Goal: Information Seeking & Learning: Check status

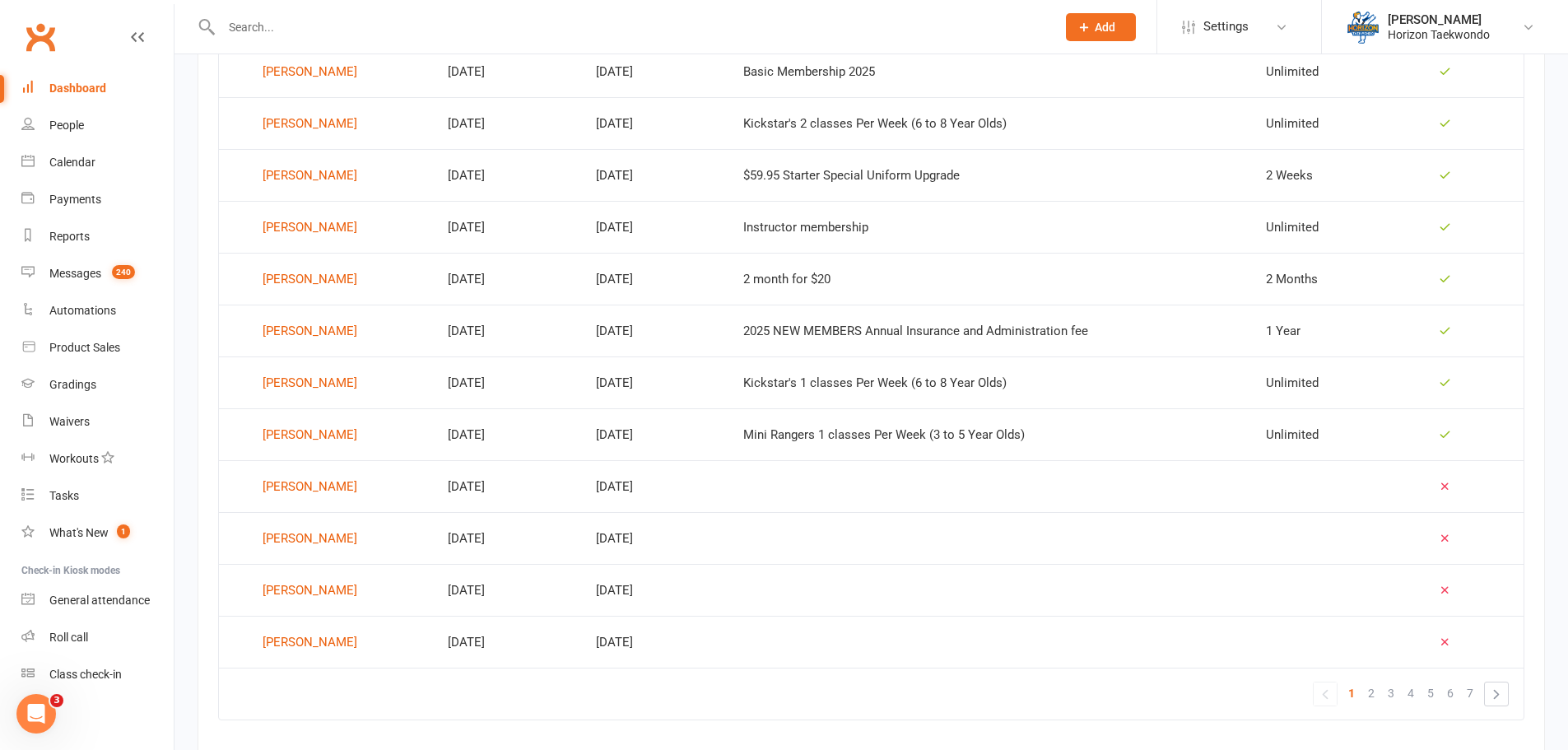
scroll to position [966, 0]
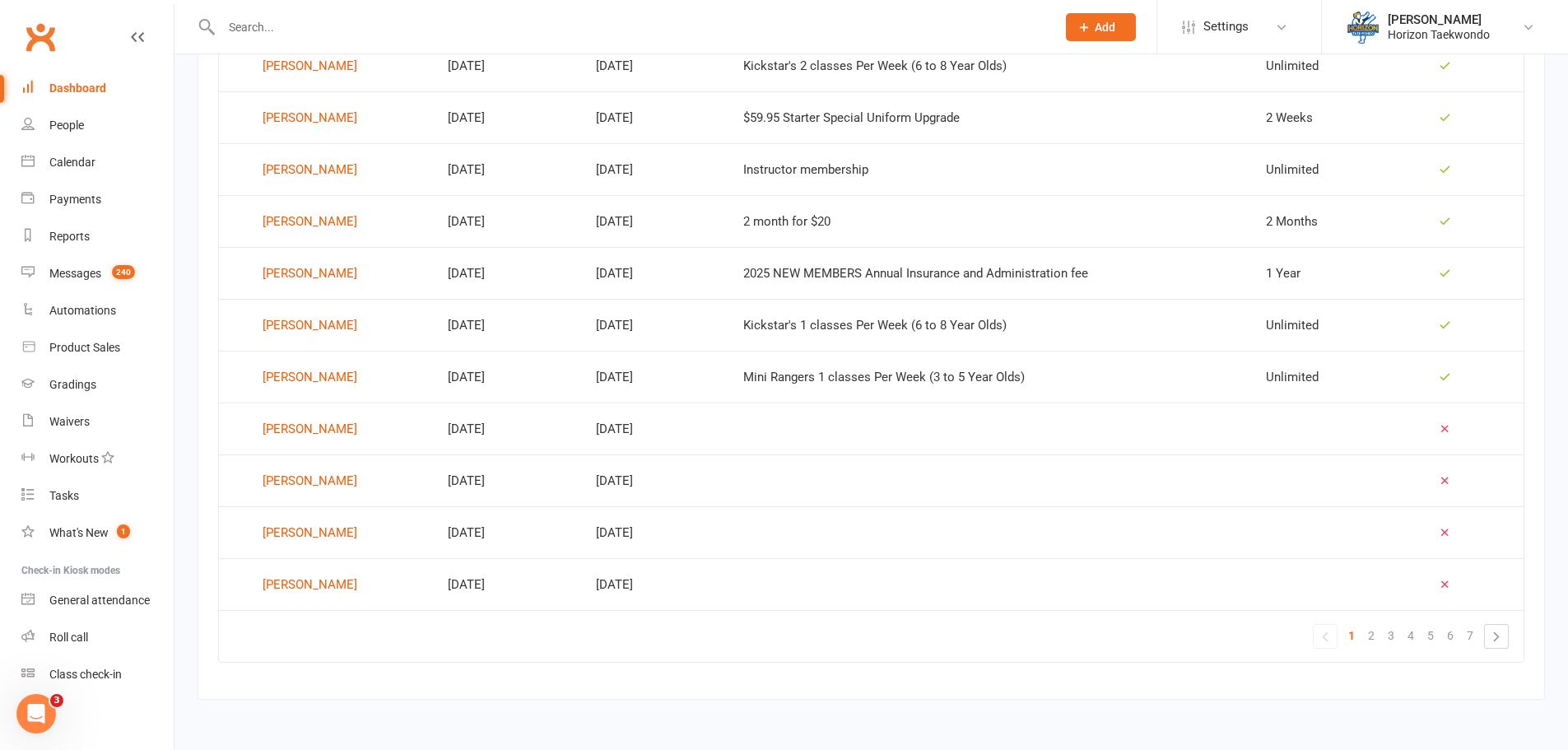
click at [262, 23] on input "text" at bounding box center [631, 27] width 828 height 23
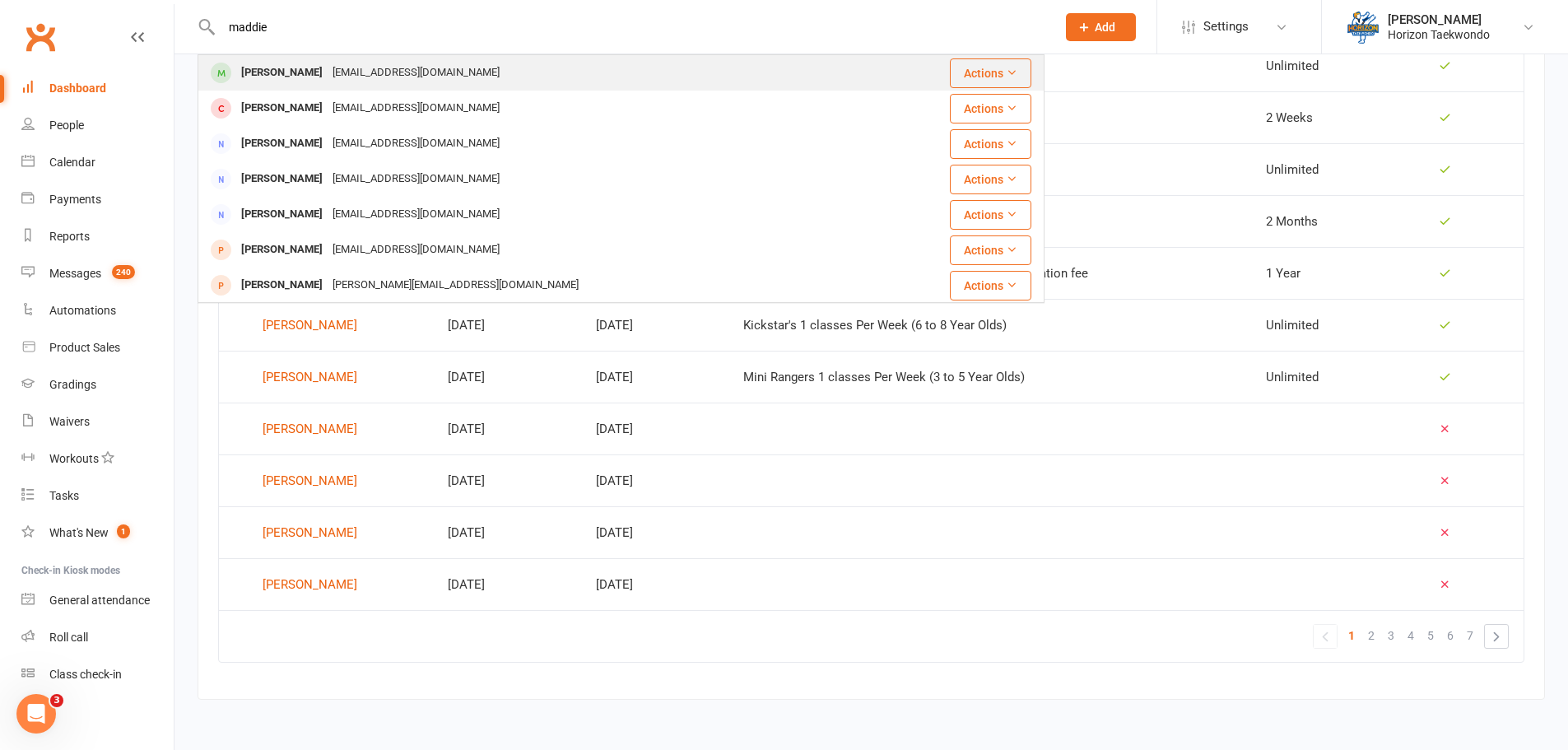
type input "maddie"
click at [398, 71] on div "[EMAIL_ADDRESS][DOMAIN_NAME]" at bounding box center [416, 72] width 177 height 24
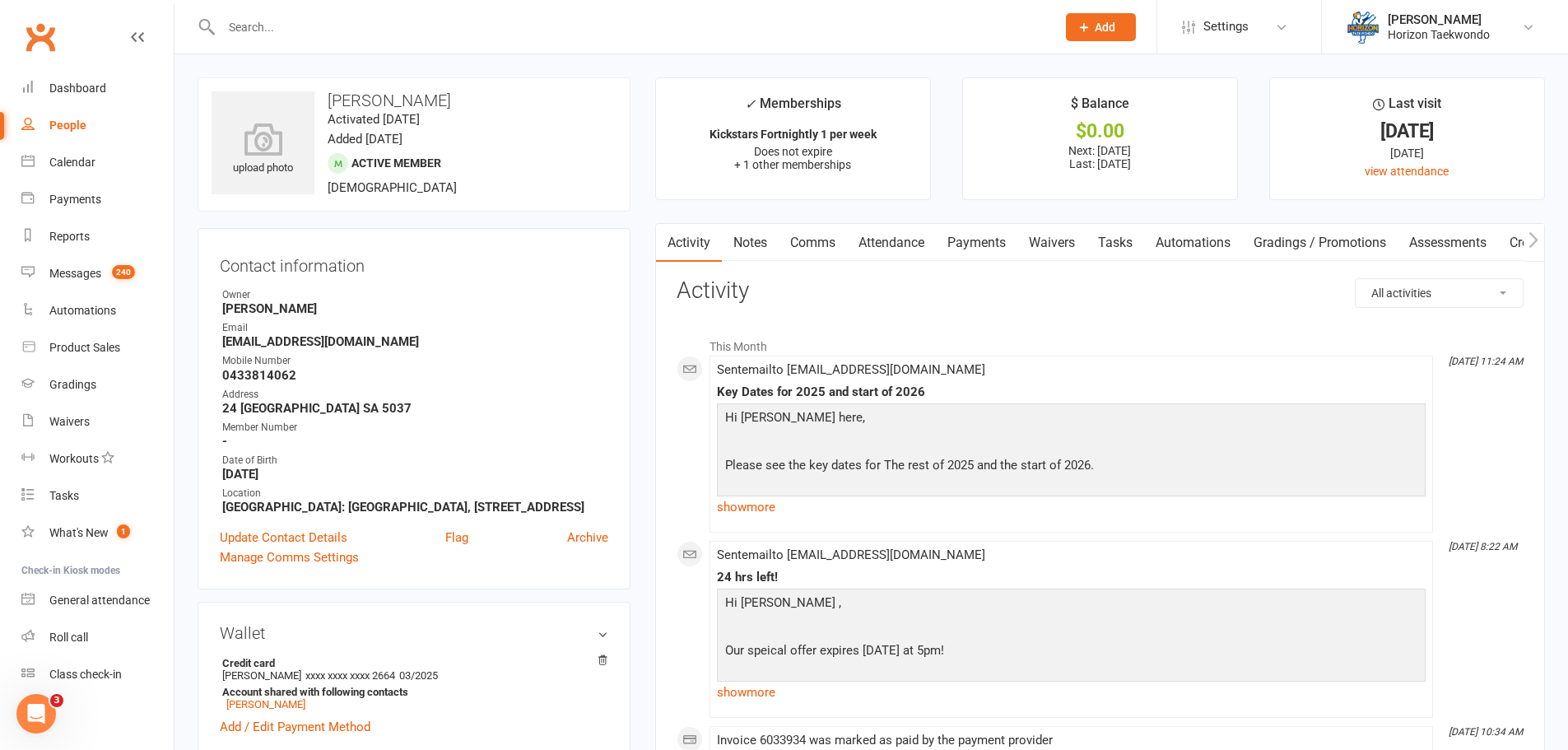
click at [285, 19] on input "text" at bounding box center [631, 27] width 828 height 23
click at [108, 87] on link "Dashboard" at bounding box center [98, 88] width 152 height 37
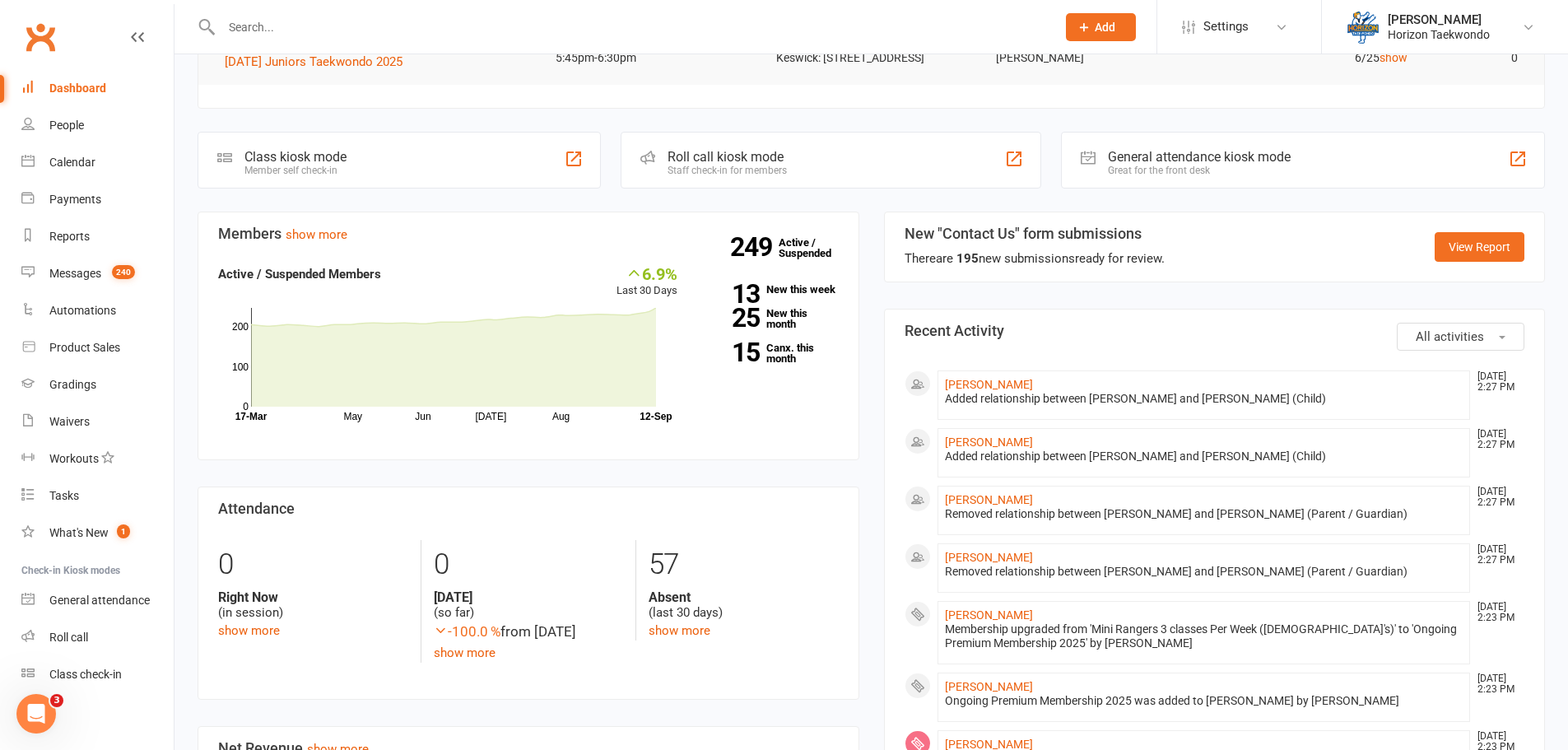
scroll to position [329, 0]
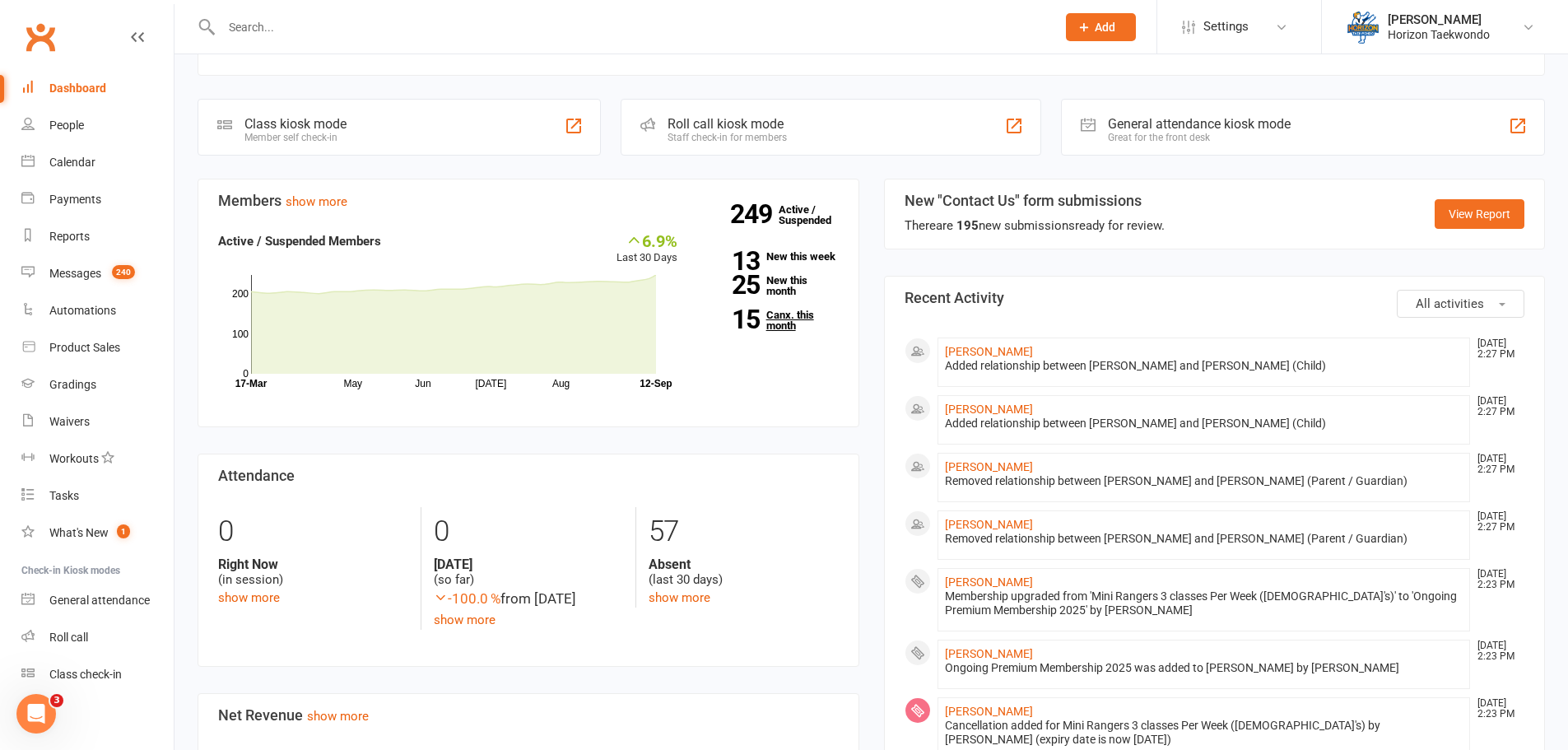
click at [769, 330] on link "15 Canx. this month" at bounding box center [770, 320] width 137 height 22
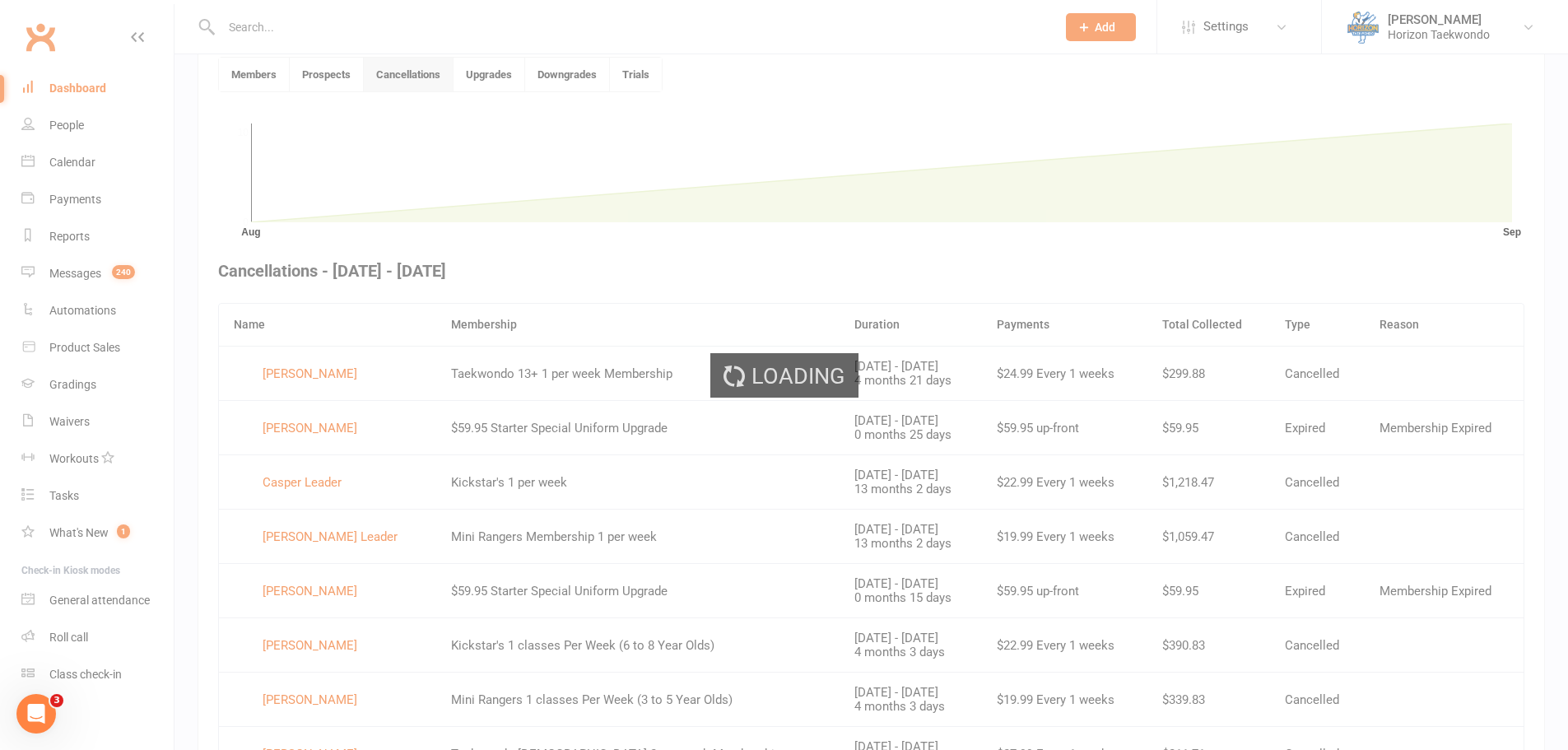
scroll to position [449, 0]
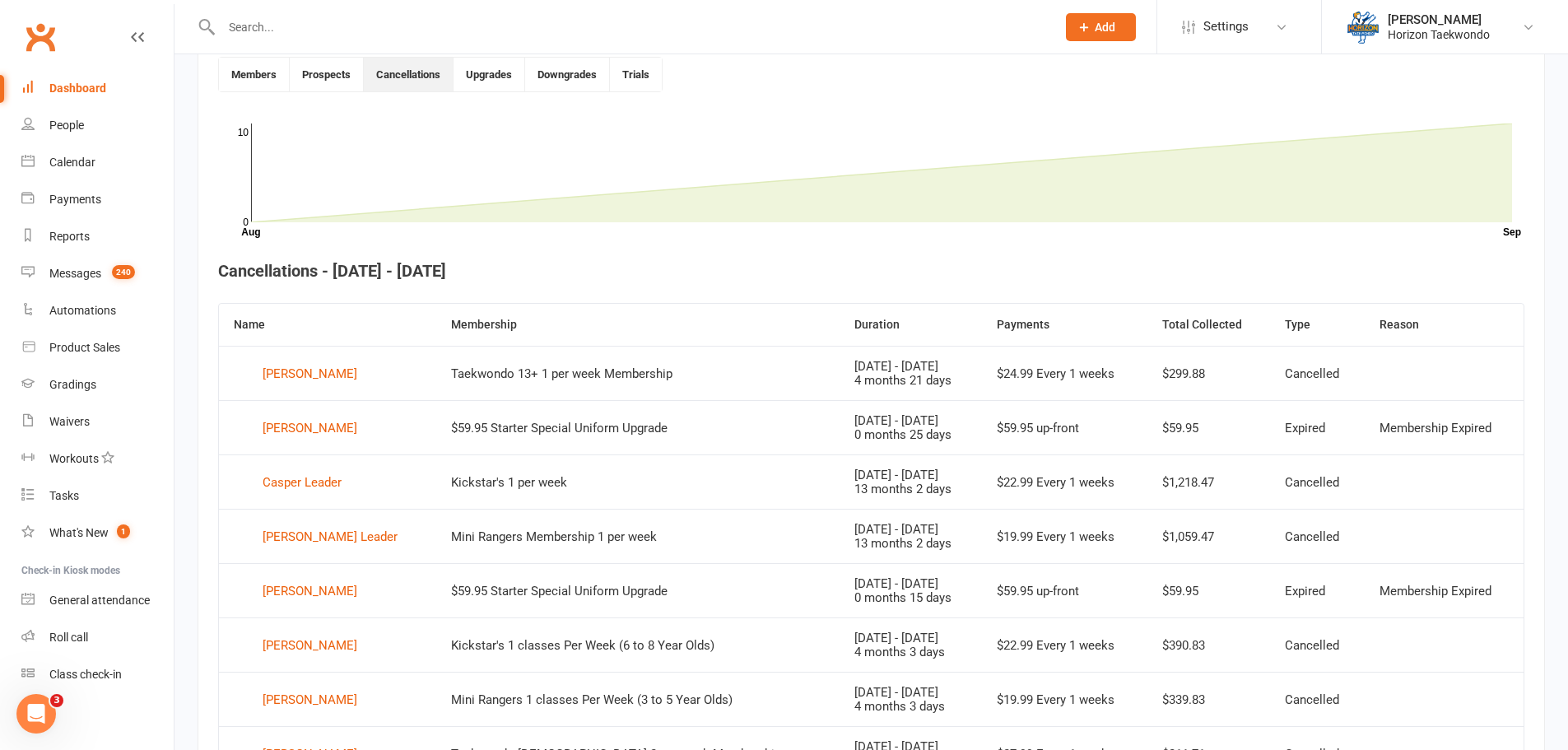
click at [241, 17] on input "text" at bounding box center [631, 27] width 828 height 23
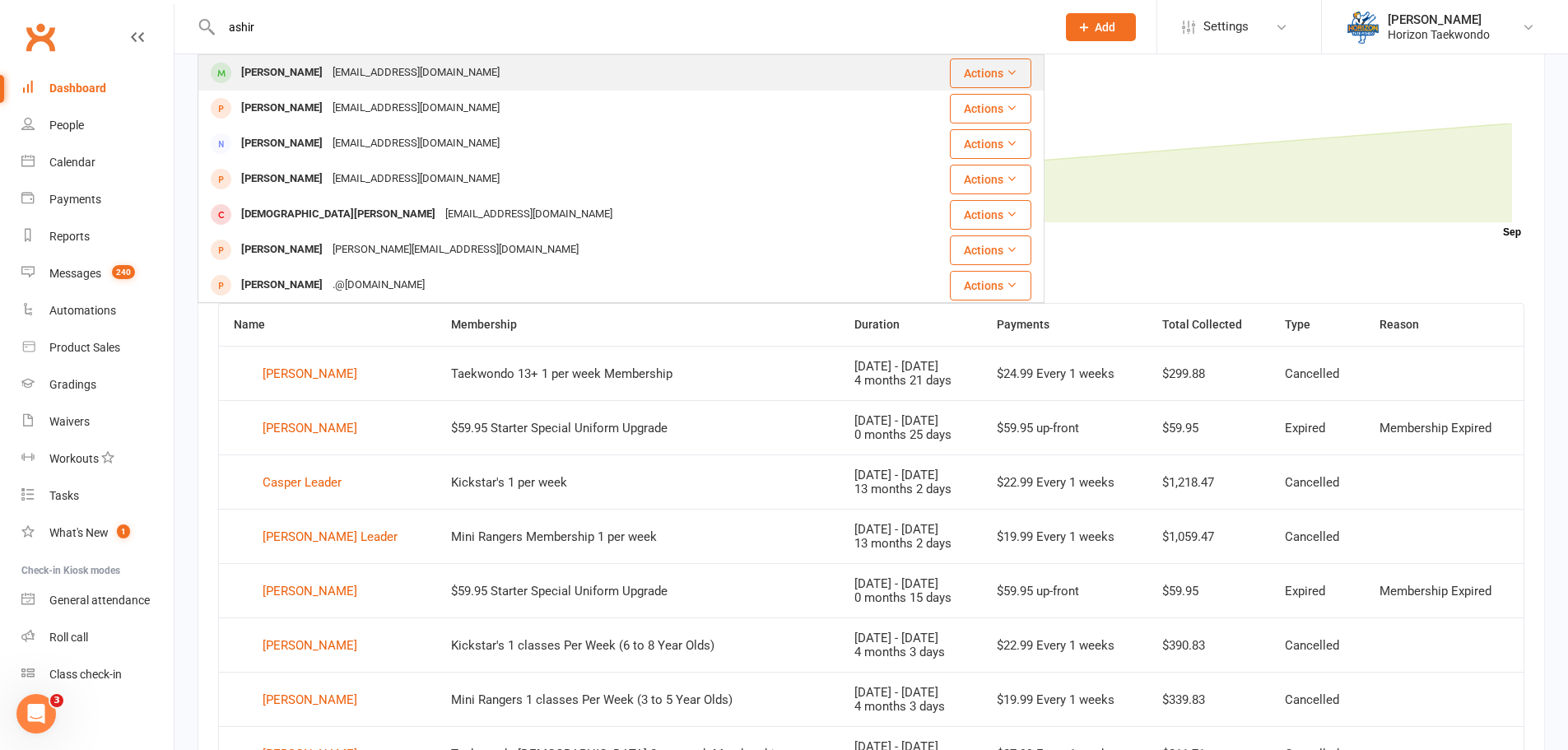
type input "ashir"
click at [429, 79] on div "[PERSON_NAME] [EMAIL_ADDRESS][DOMAIN_NAME]" at bounding box center [544, 73] width 690 height 34
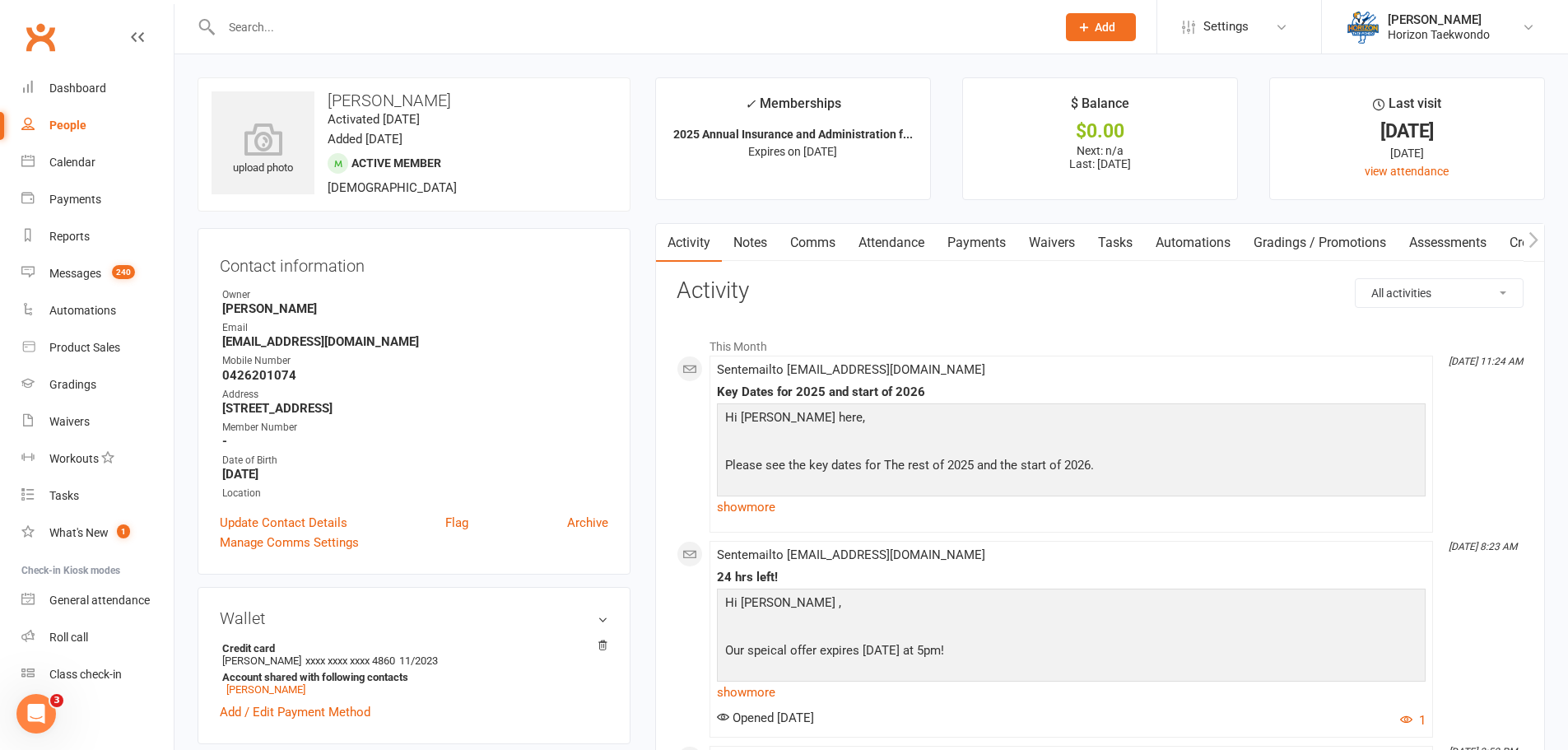
click at [914, 240] on link "Attendance" at bounding box center [892, 243] width 89 height 38
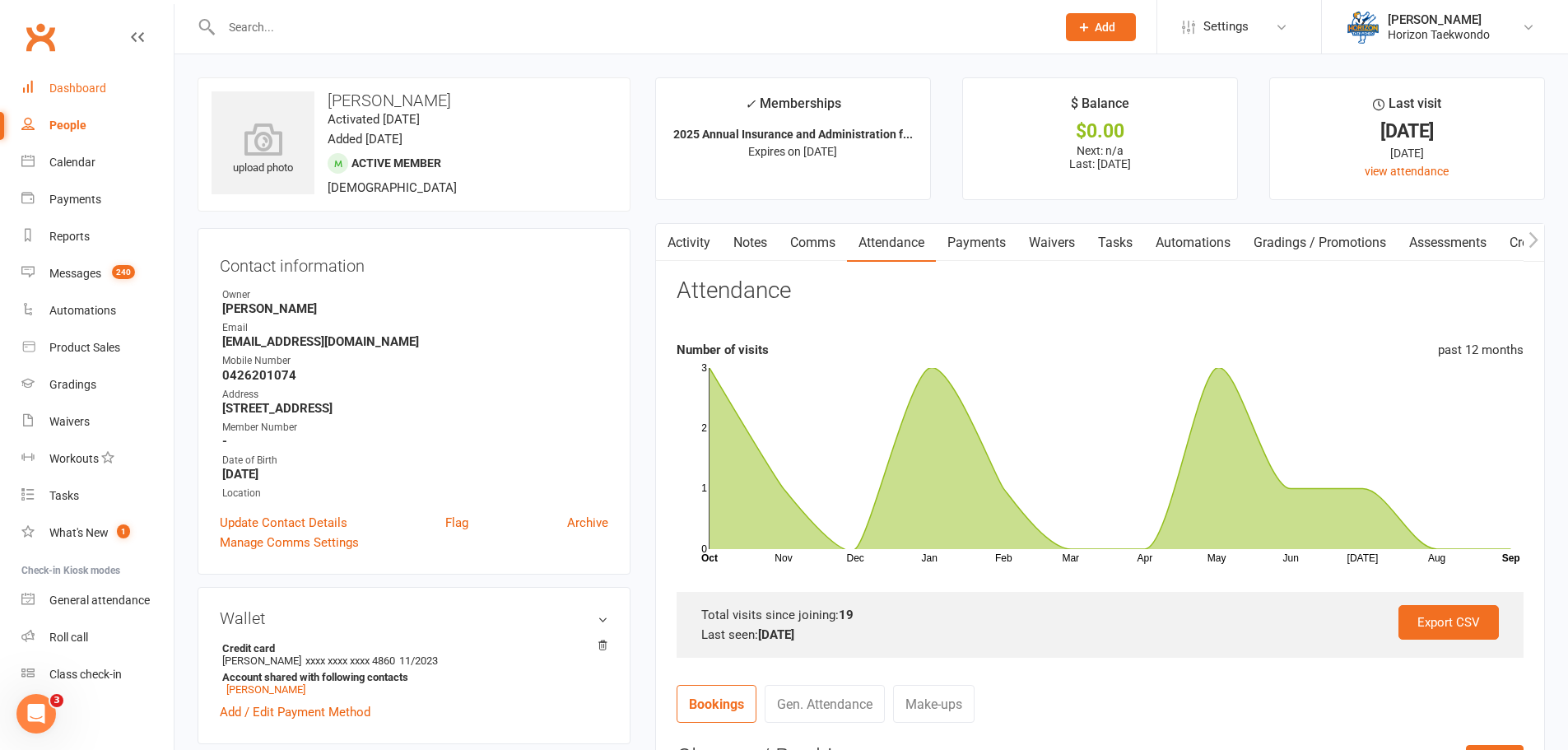
click at [76, 96] on link "Dashboard" at bounding box center [98, 88] width 152 height 37
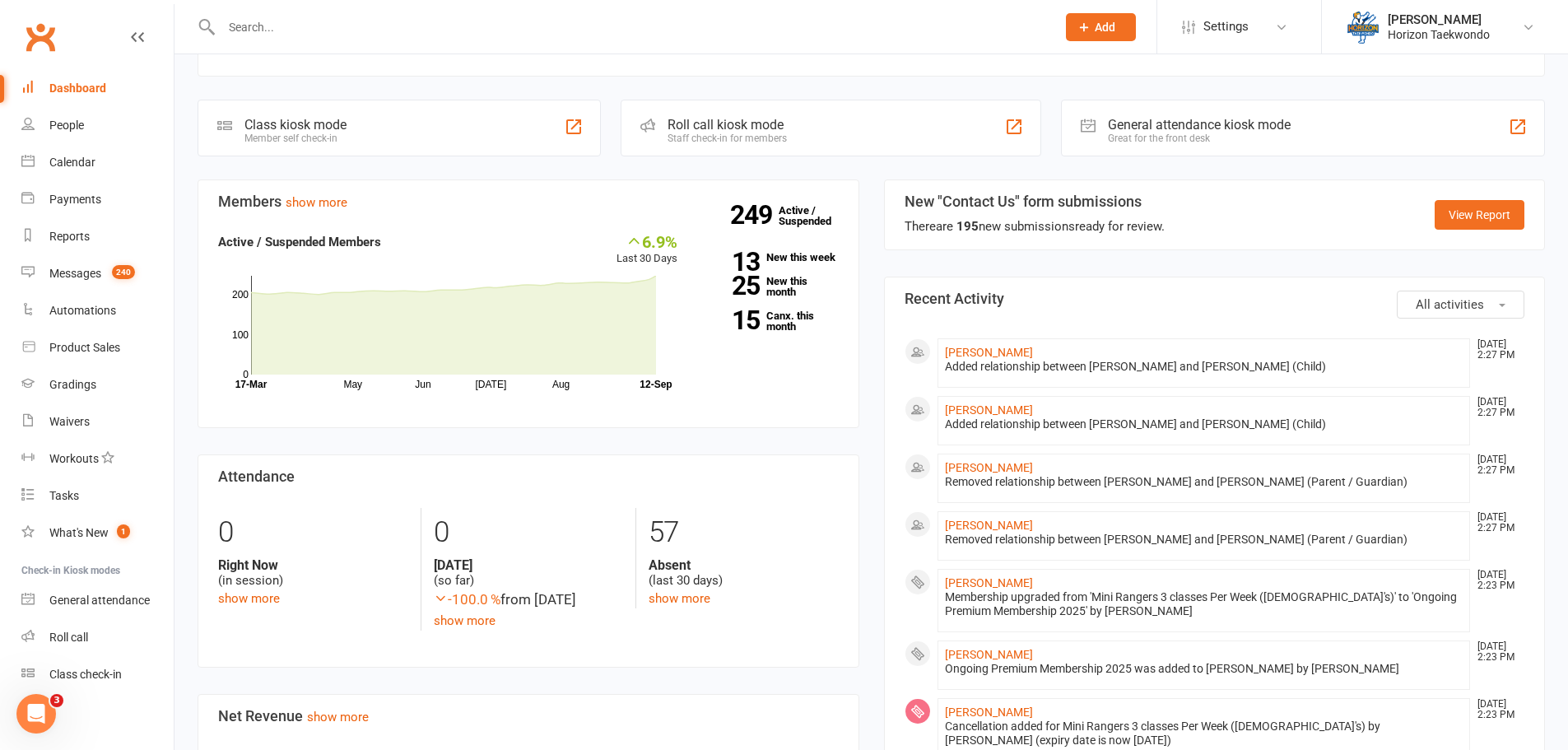
scroll to position [329, 0]
click at [798, 330] on link "15 Canx. this month" at bounding box center [770, 320] width 137 height 22
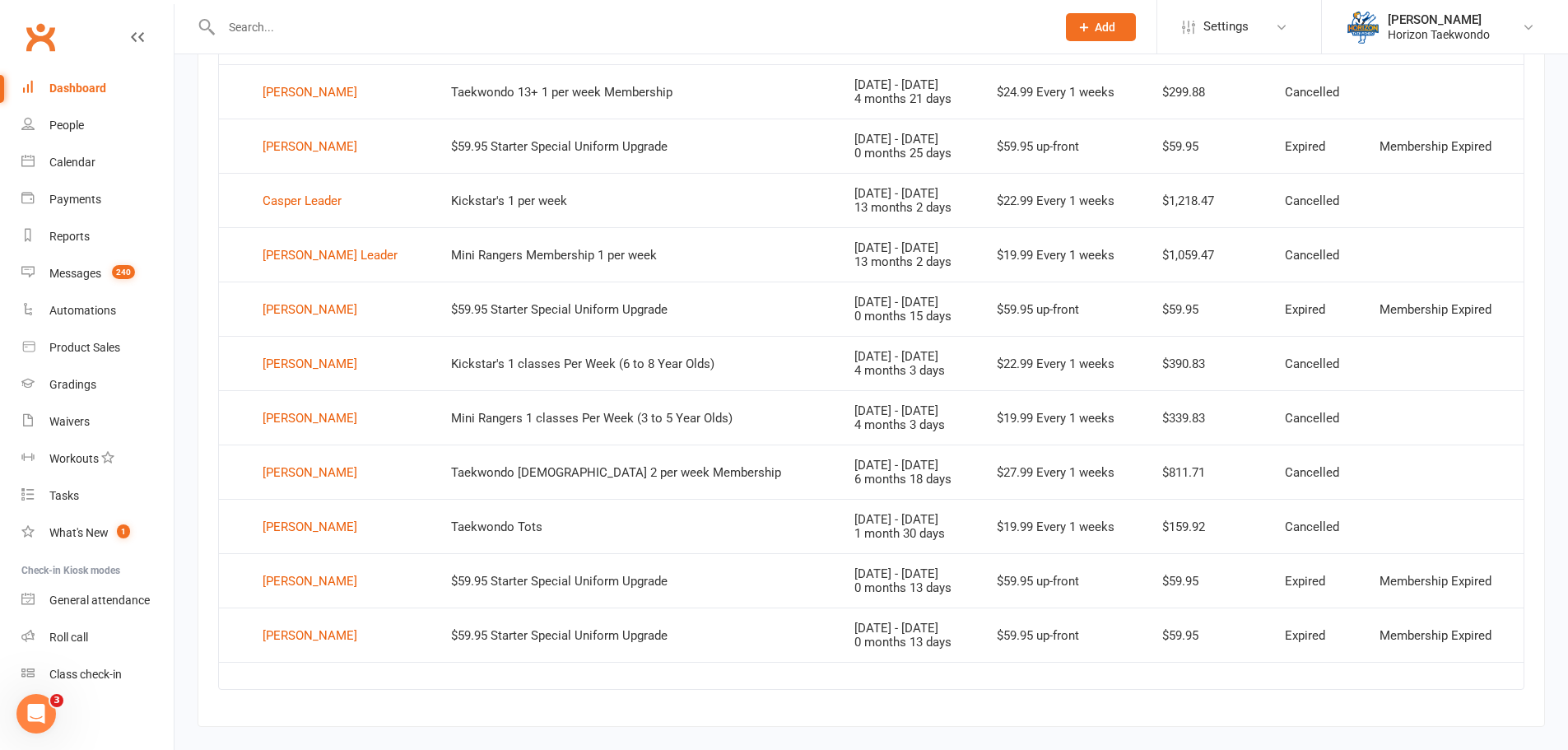
scroll to position [758, 0]
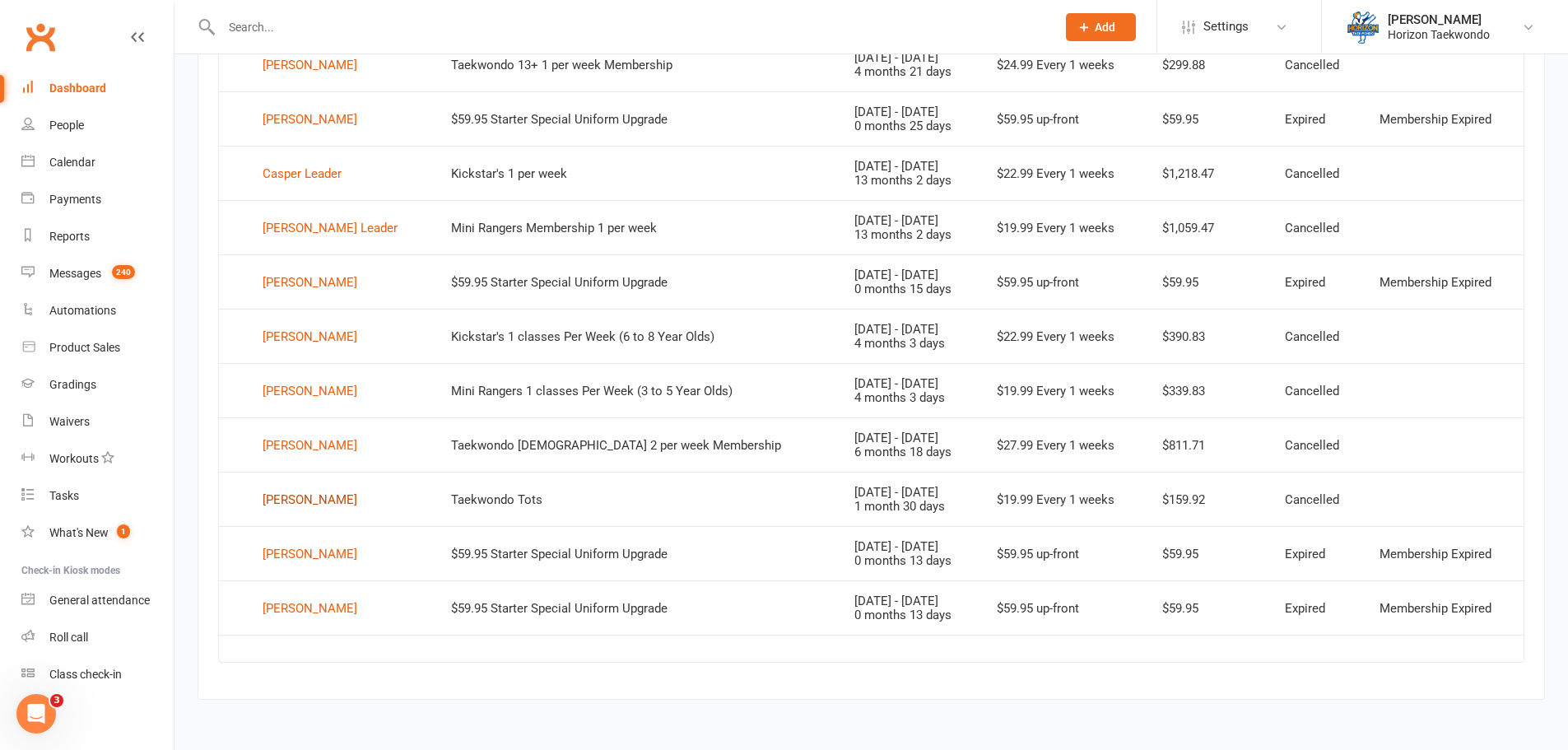
click at [322, 503] on div "[PERSON_NAME]" at bounding box center [310, 499] width 95 height 25
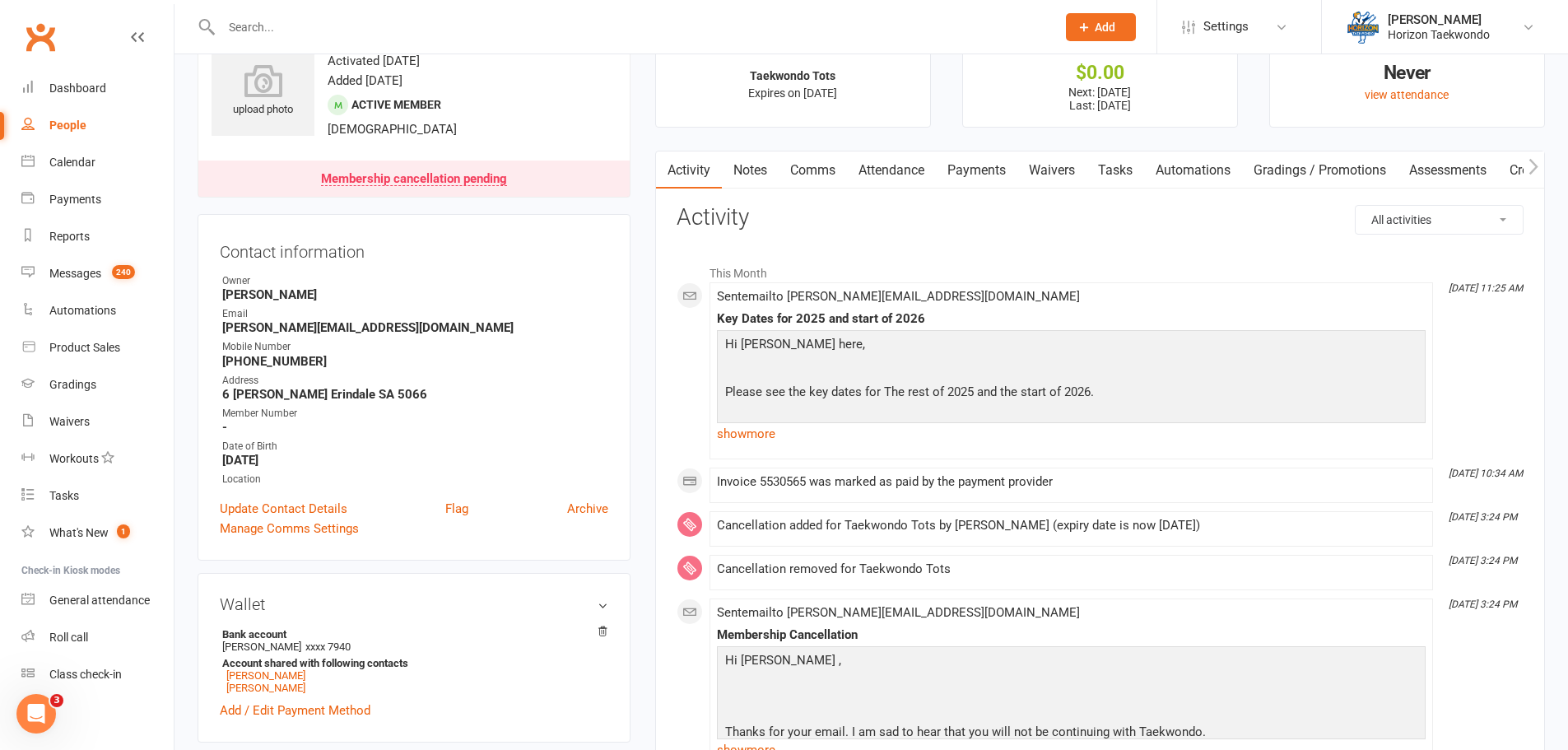
scroll to position [329, 0]
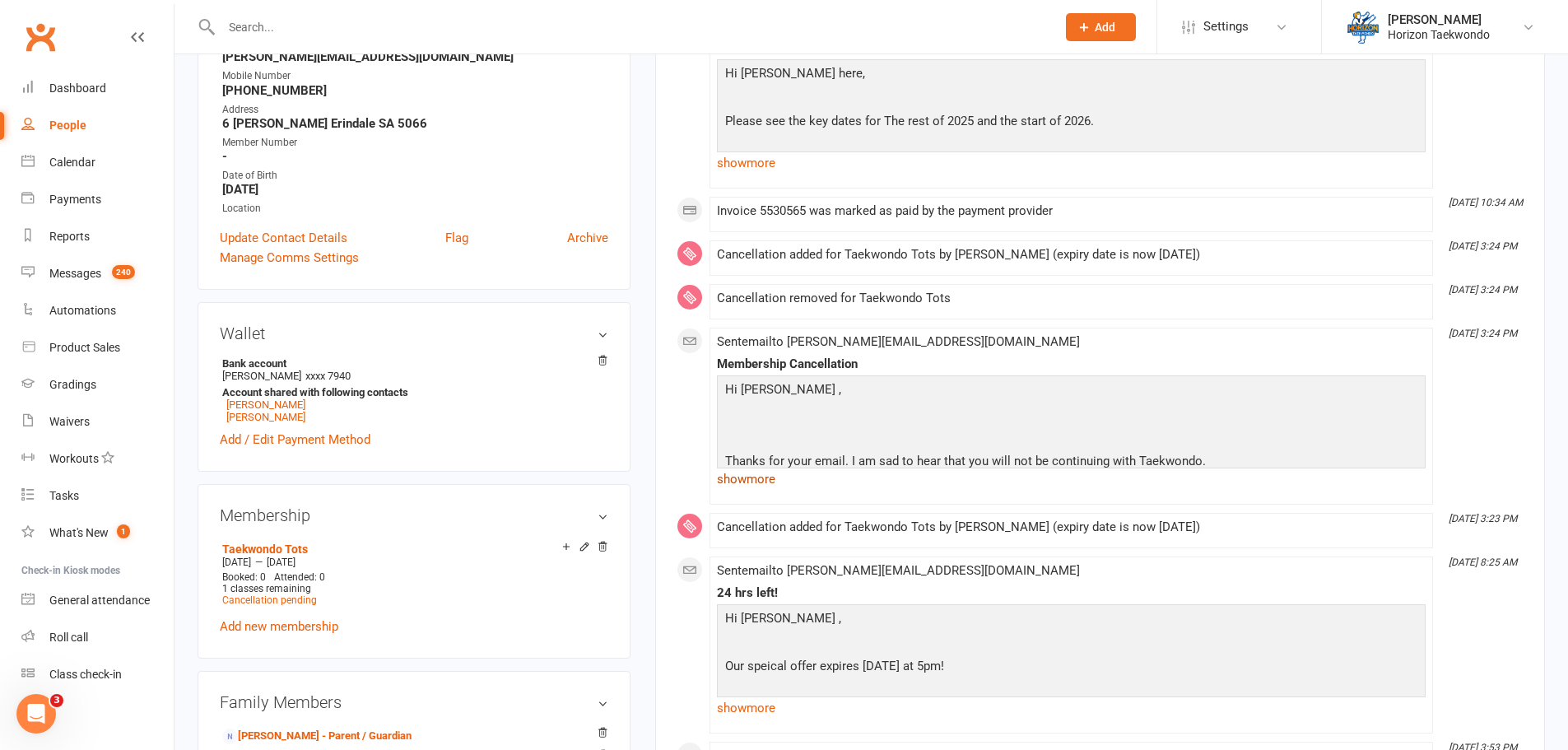
click at [770, 489] on link "show more" at bounding box center [1071, 478] width 708 height 23
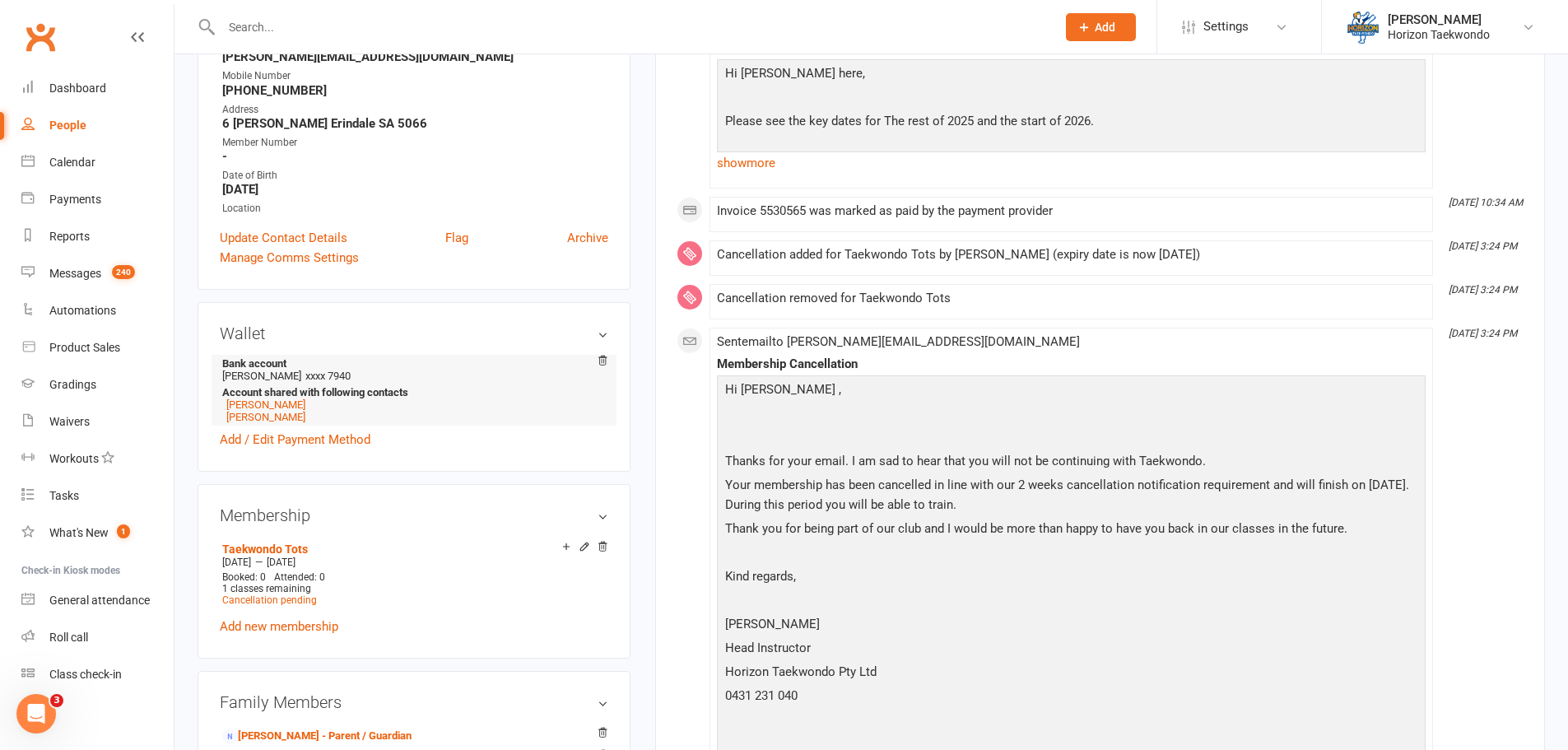
scroll to position [0, 0]
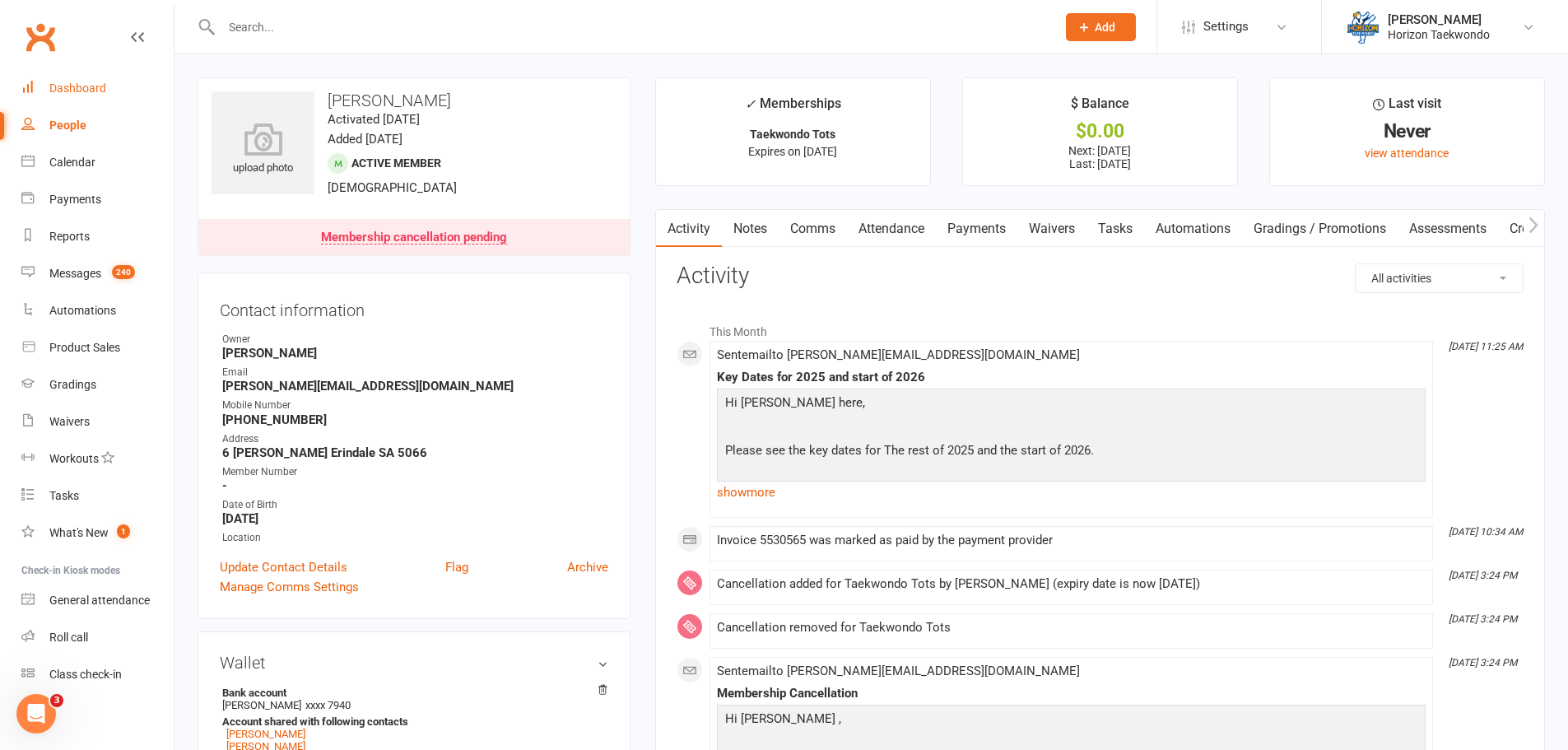
click at [89, 92] on div "Dashboard" at bounding box center [78, 88] width 57 height 13
